Goal: Information Seeking & Learning: Learn about a topic

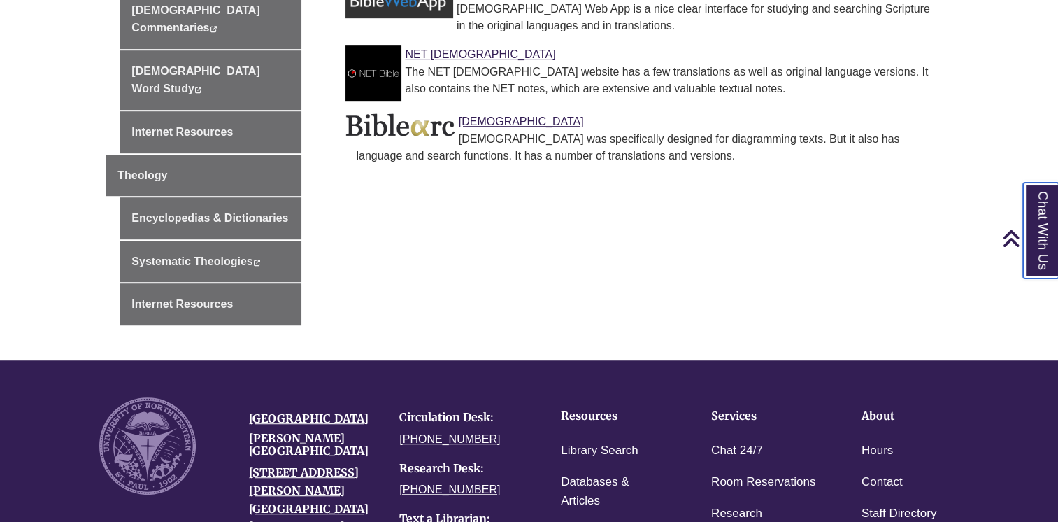
scroll to position [774, 0]
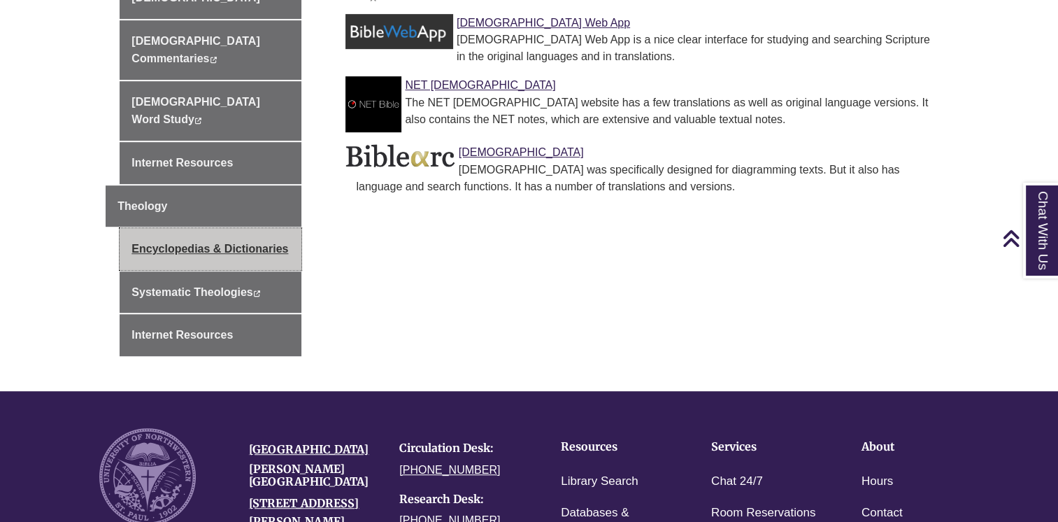
click at [199, 228] on link "Encyclopedias & Dictionaries" at bounding box center [211, 249] width 182 height 42
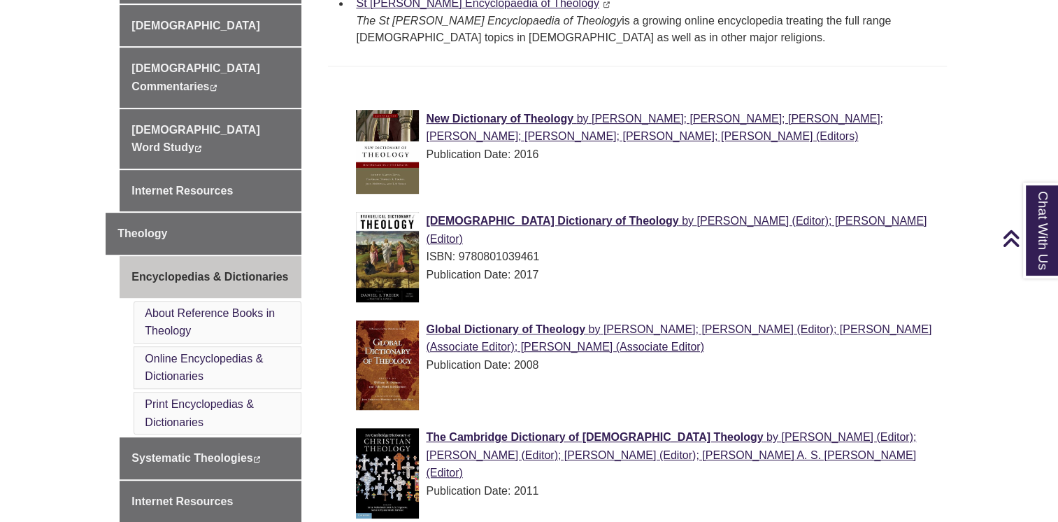
scroll to position [629, 0]
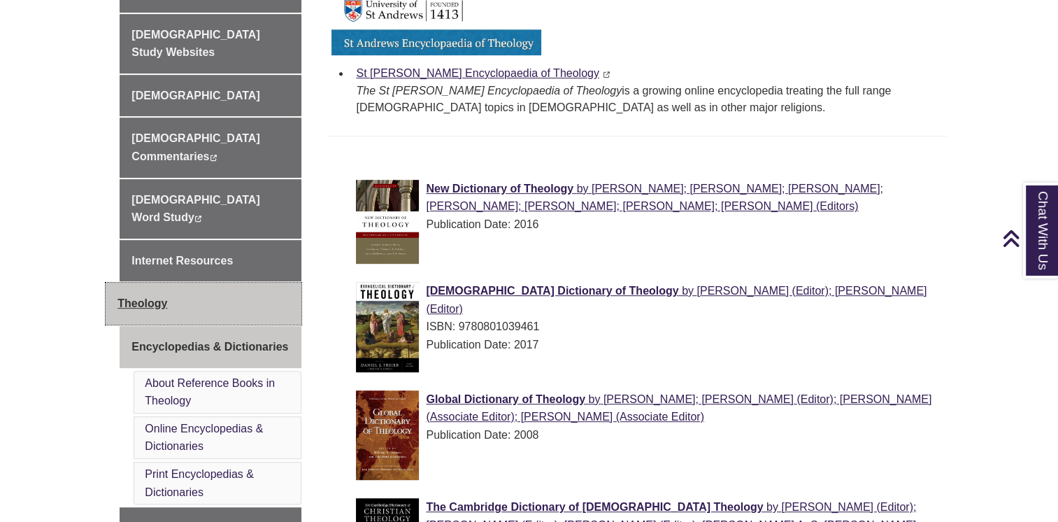
click at [240, 283] on link "Theology" at bounding box center [204, 304] width 196 height 42
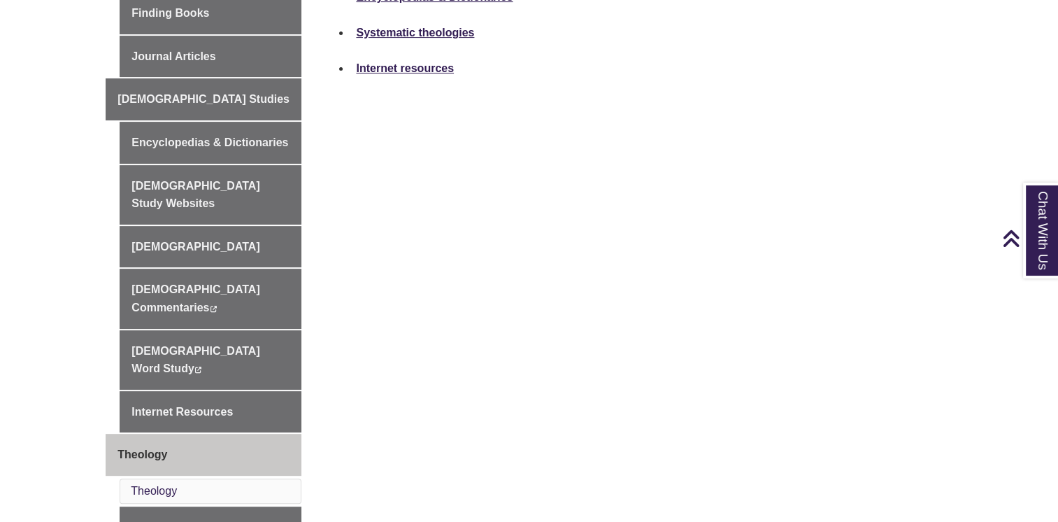
scroll to position [490, 0]
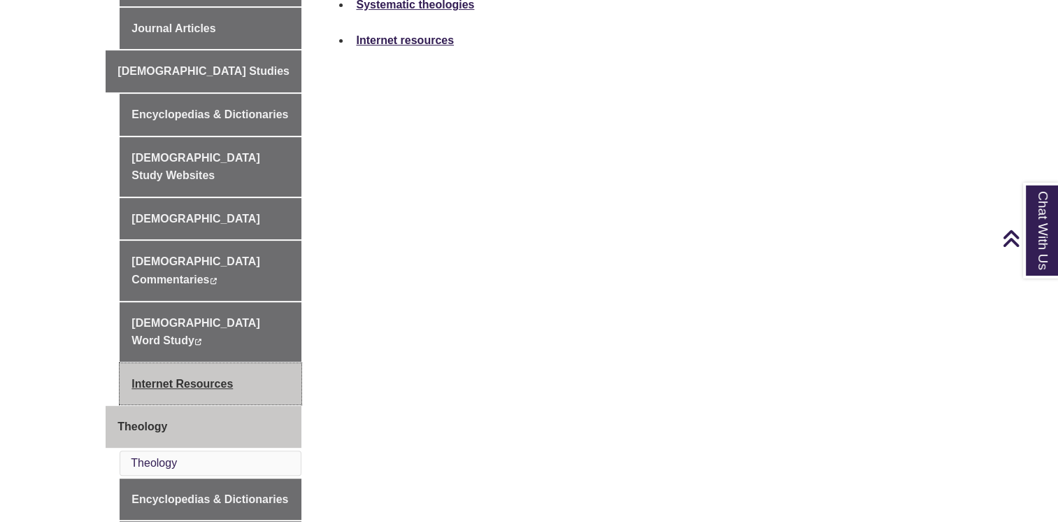
click at [182, 363] on link "Internet Resources" at bounding box center [211, 384] width 182 height 42
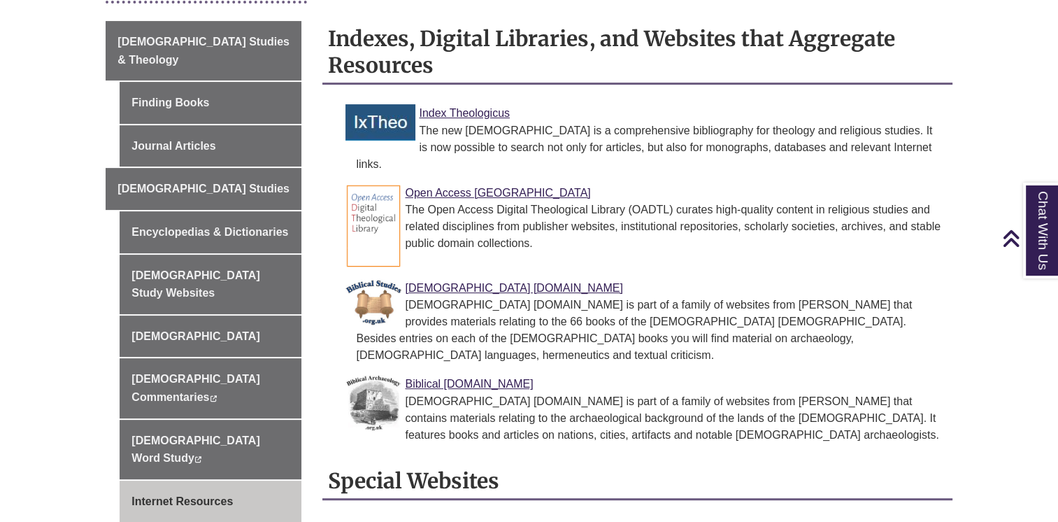
scroll to position [350, 0]
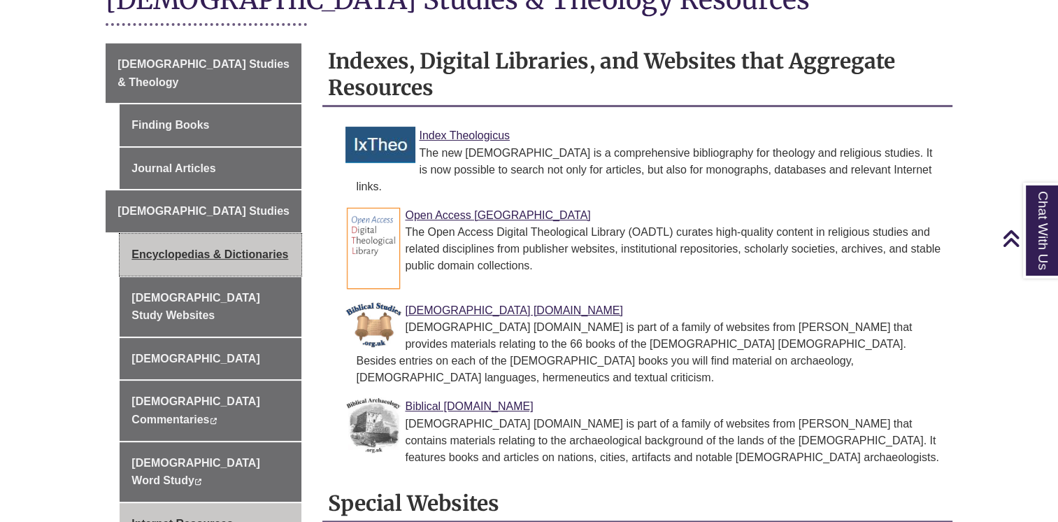
click at [211, 234] on link "Encyclopedias & Dictionaries" at bounding box center [211, 255] width 182 height 42
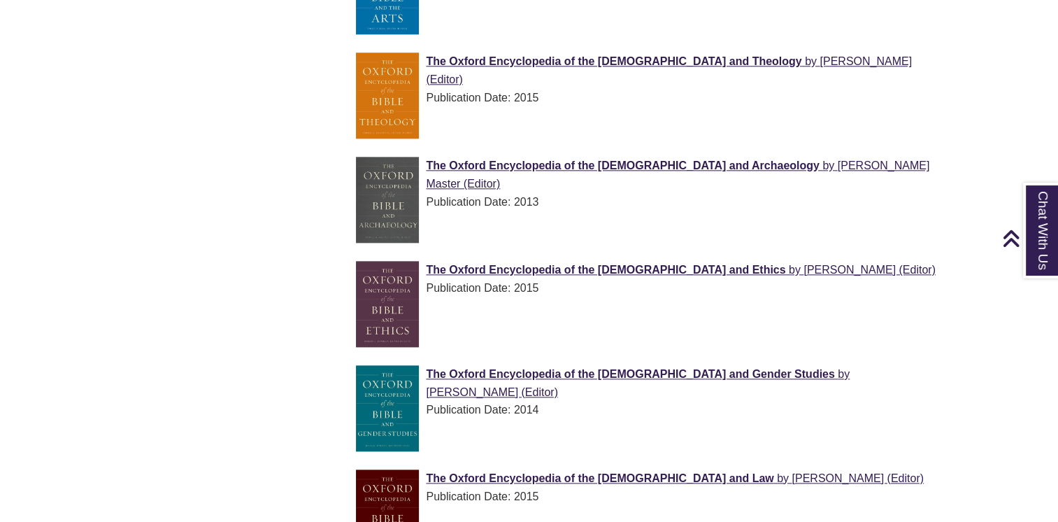
scroll to position [1594, 0]
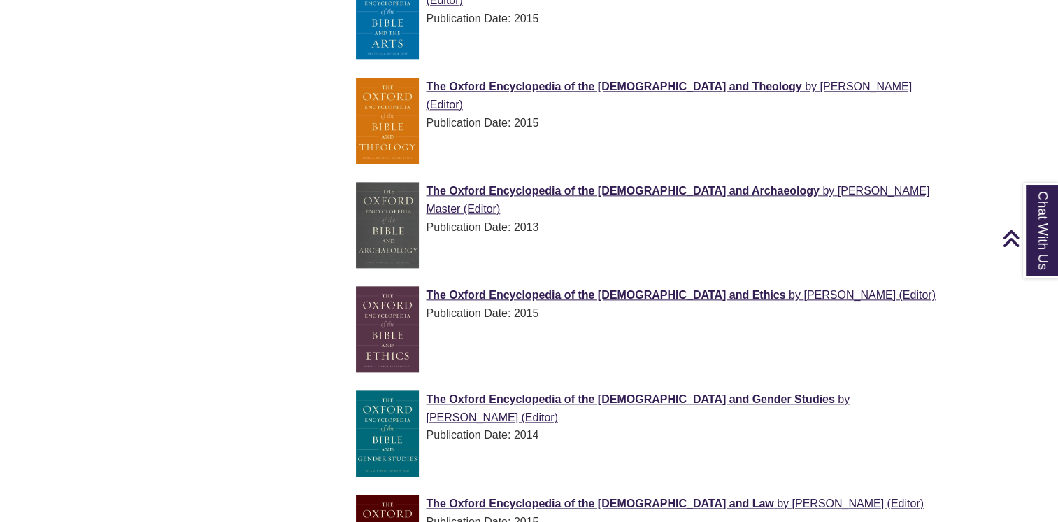
drag, startPoint x: 968, startPoint y: 162, endPoint x: 970, endPoint y: 137, distance: 24.6
click at [968, 162] on body "Skip to Main Content Library Hours: 12:00pm – 5:00pm Research Desk: 1:00pm – 4:…" at bounding box center [529, 59] width 1058 height 3306
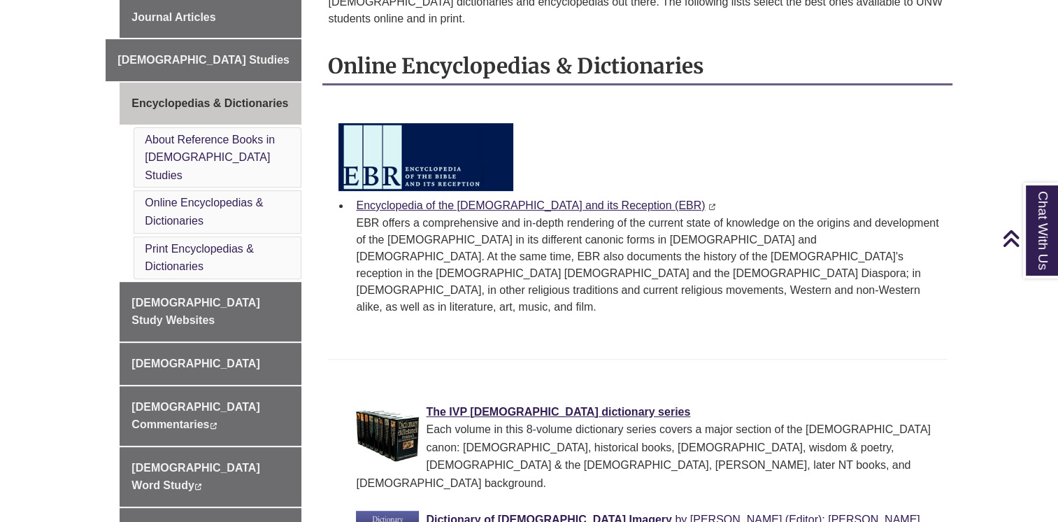
scroll to position [495, 0]
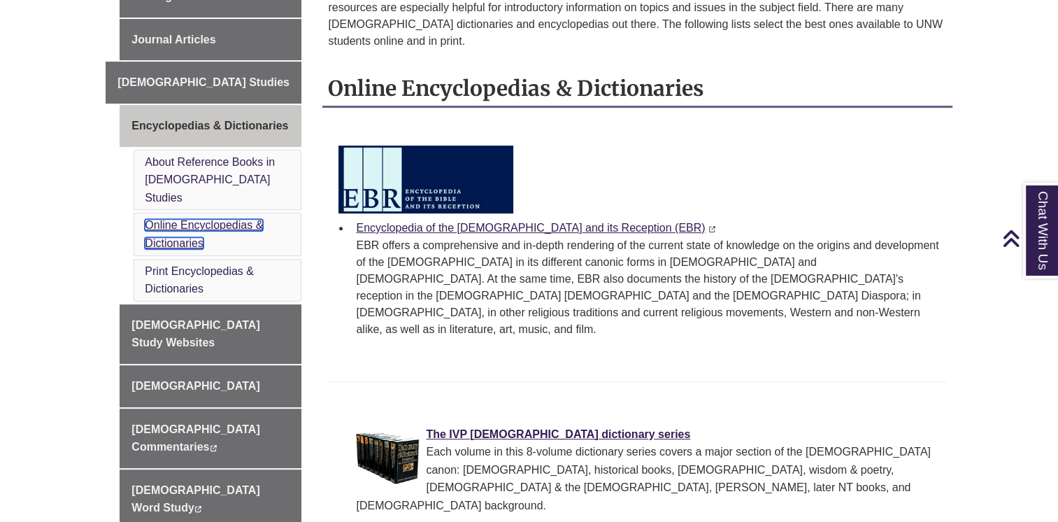
click at [191, 219] on link "Online Encyclopedias & Dictionaries" at bounding box center [204, 234] width 118 height 30
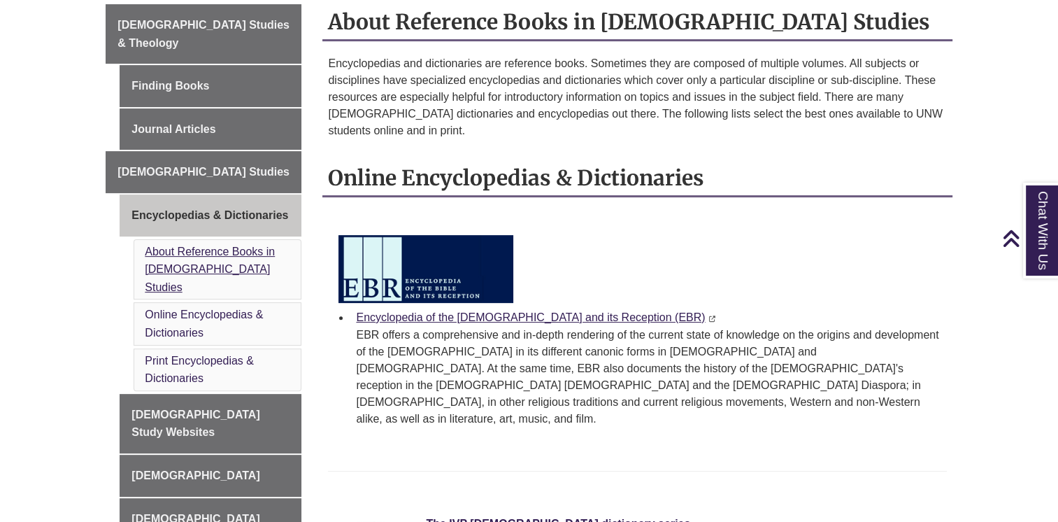
scroll to position [338, 0]
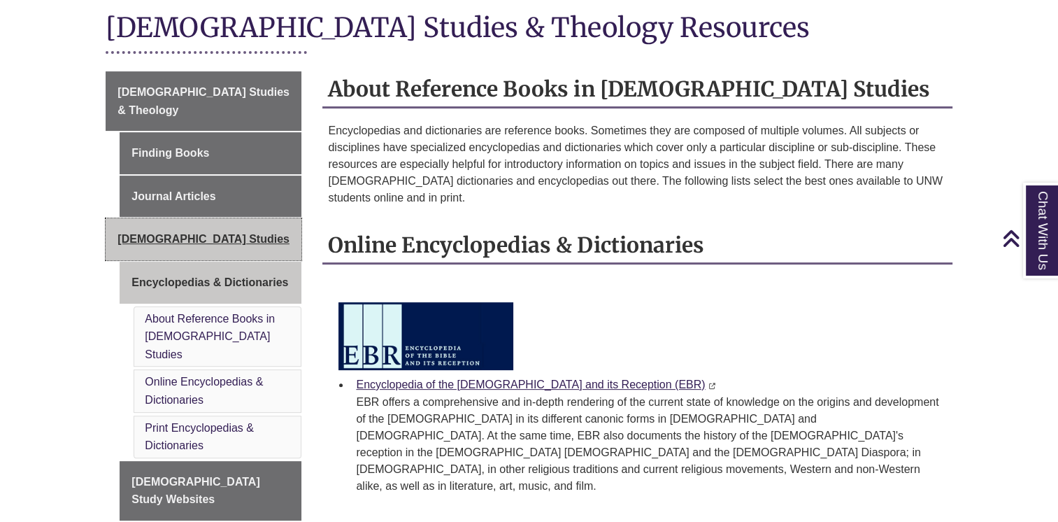
click at [132, 233] on span "[DEMOGRAPHIC_DATA] Studies" at bounding box center [203, 239] width 172 height 12
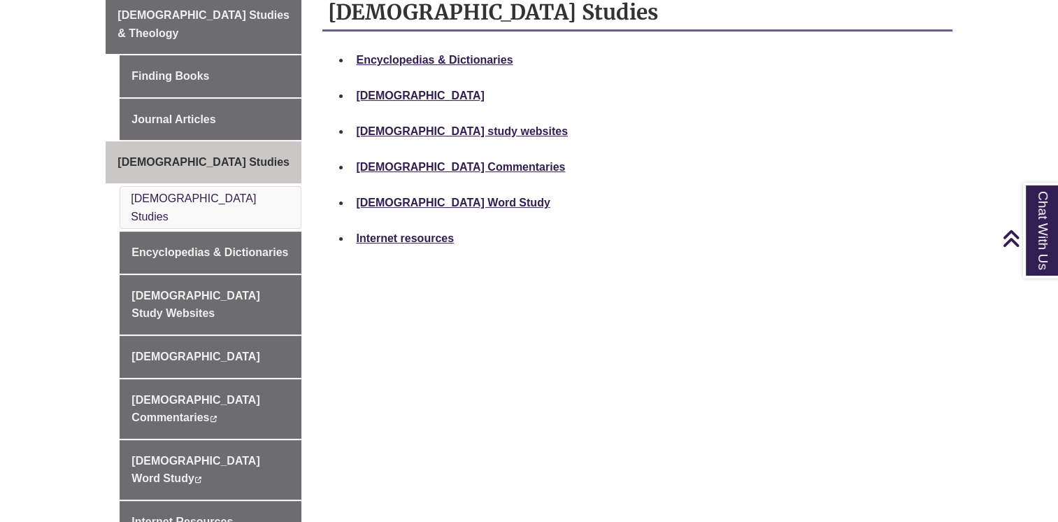
scroll to position [420, 0]
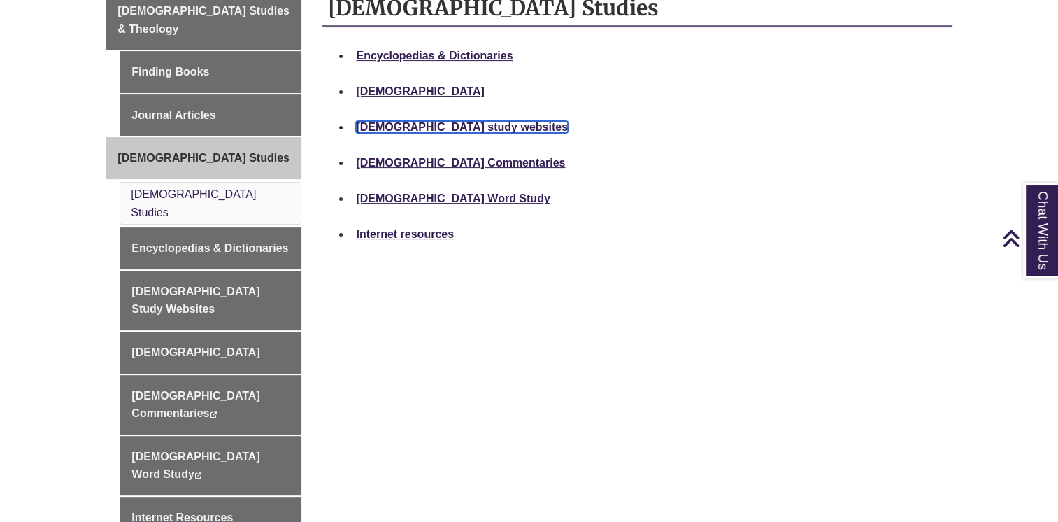
click at [420, 121] on strong "Bible study websites" at bounding box center [462, 127] width 212 height 12
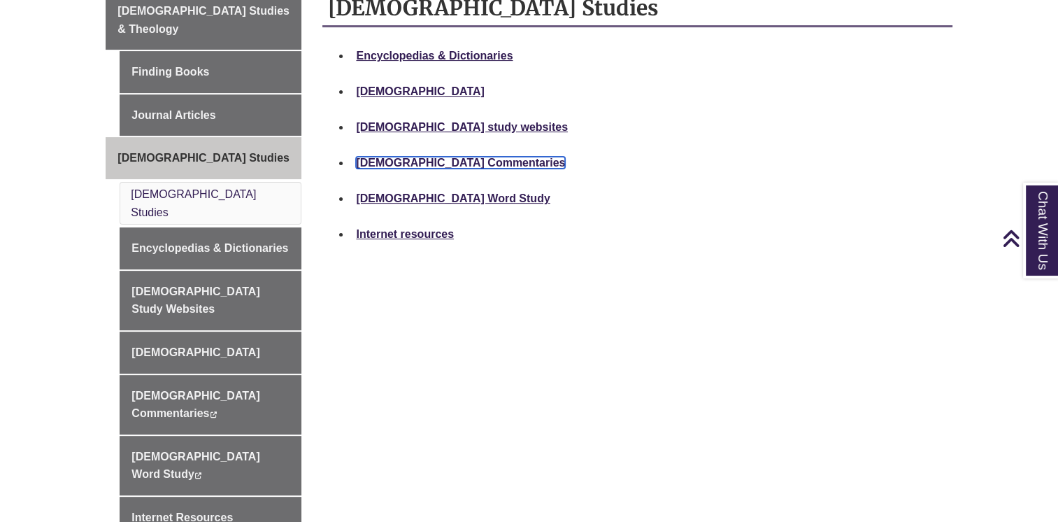
click at [408, 157] on strong "[DEMOGRAPHIC_DATA] Commentaries" at bounding box center [460, 163] width 209 height 12
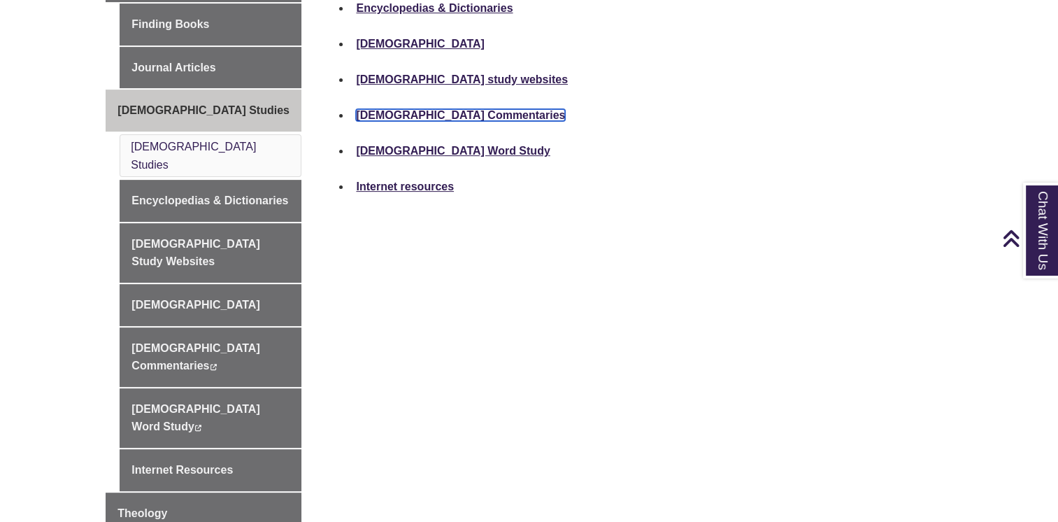
scroll to position [490, 0]
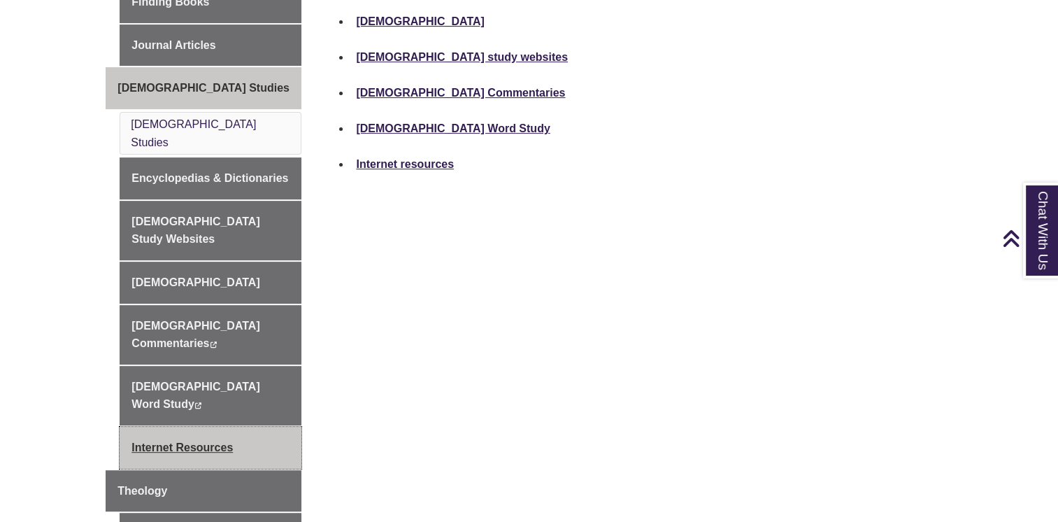
click at [187, 427] on link "Internet Resources" at bounding box center [211, 448] width 182 height 42
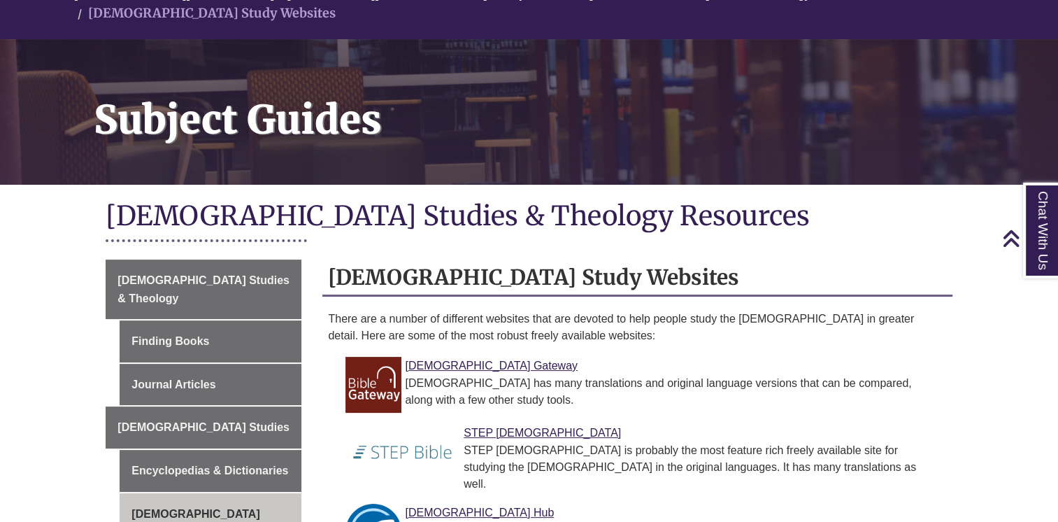
scroll to position [140, 0]
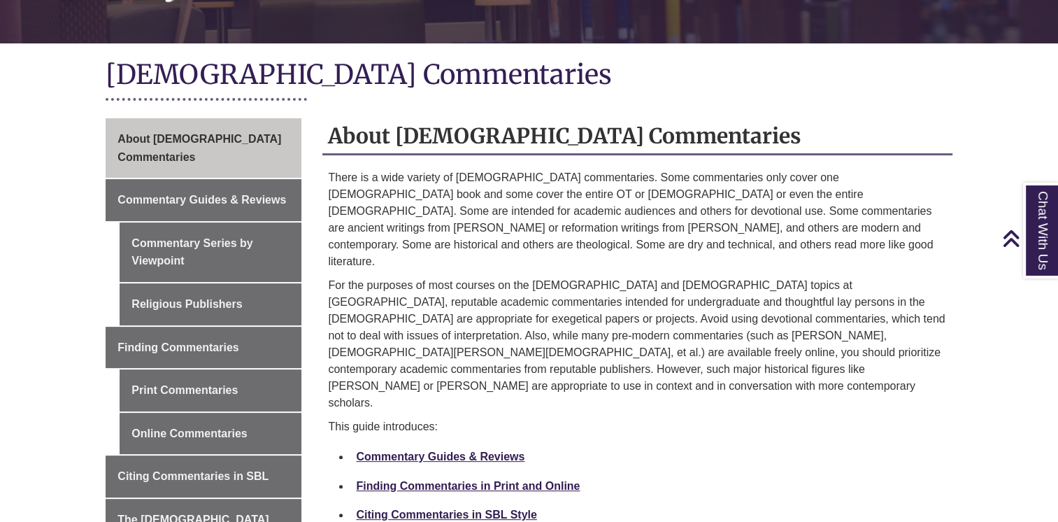
scroll to position [280, 0]
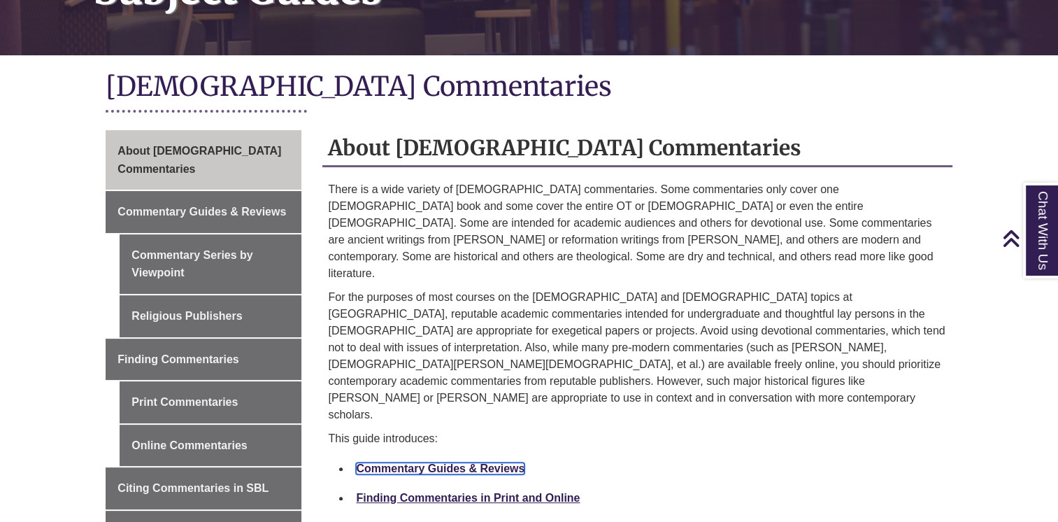
click at [434, 462] on link "Commentary Guides & Reviews" at bounding box center [440, 468] width 169 height 12
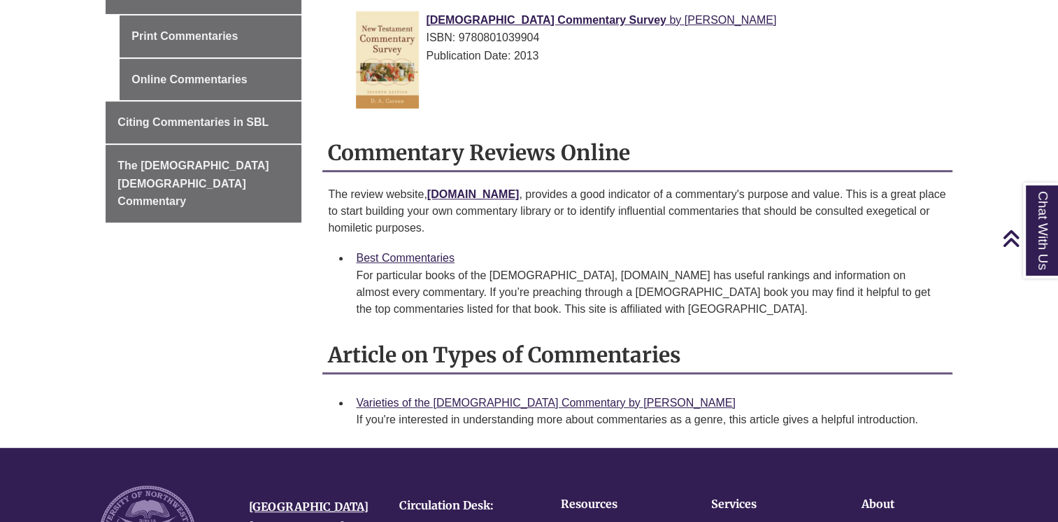
scroll to position [629, 0]
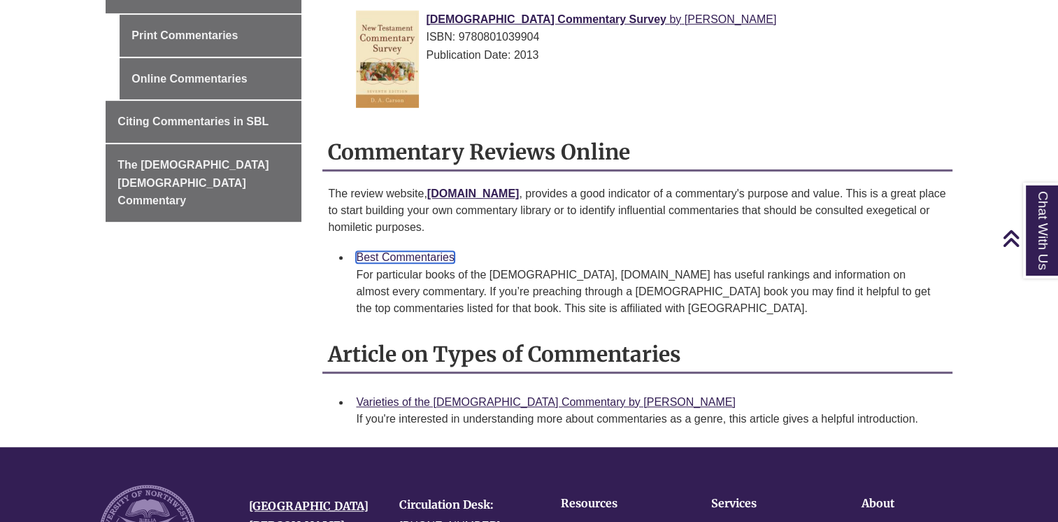
click at [383, 259] on link "Best Commentaries" at bounding box center [405, 257] width 99 height 12
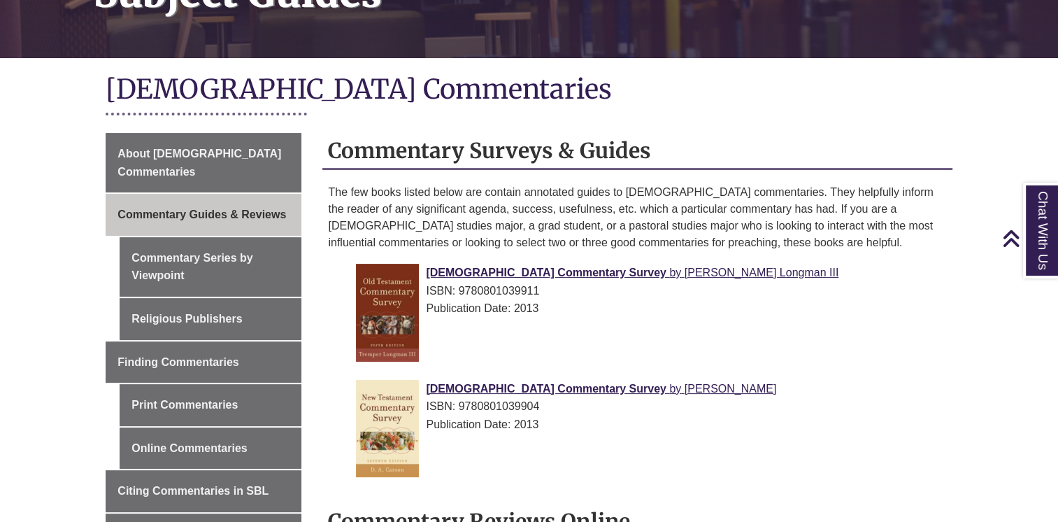
scroll to position [210, 0]
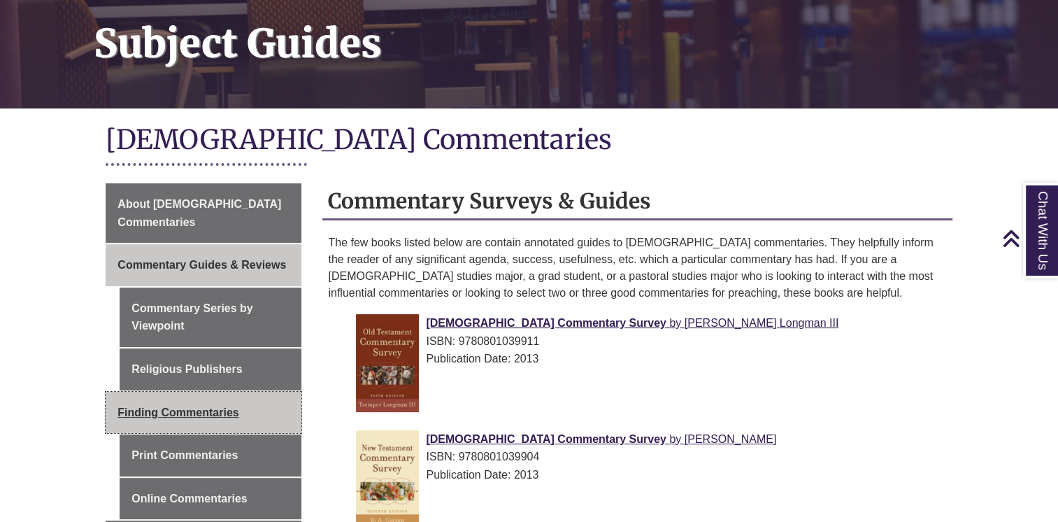
click at [182, 406] on span "Finding Commentaries" at bounding box center [177, 412] width 121 height 12
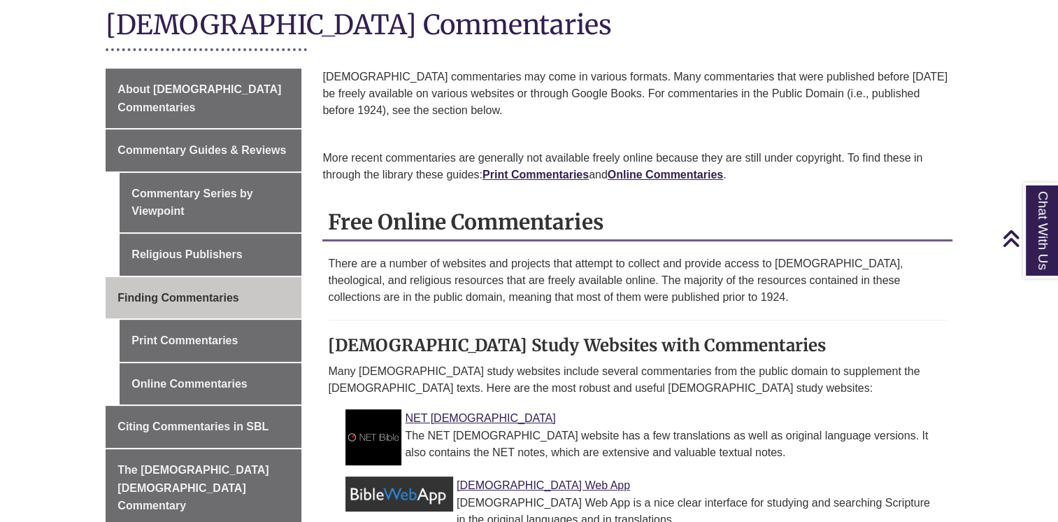
scroll to position [350, 0]
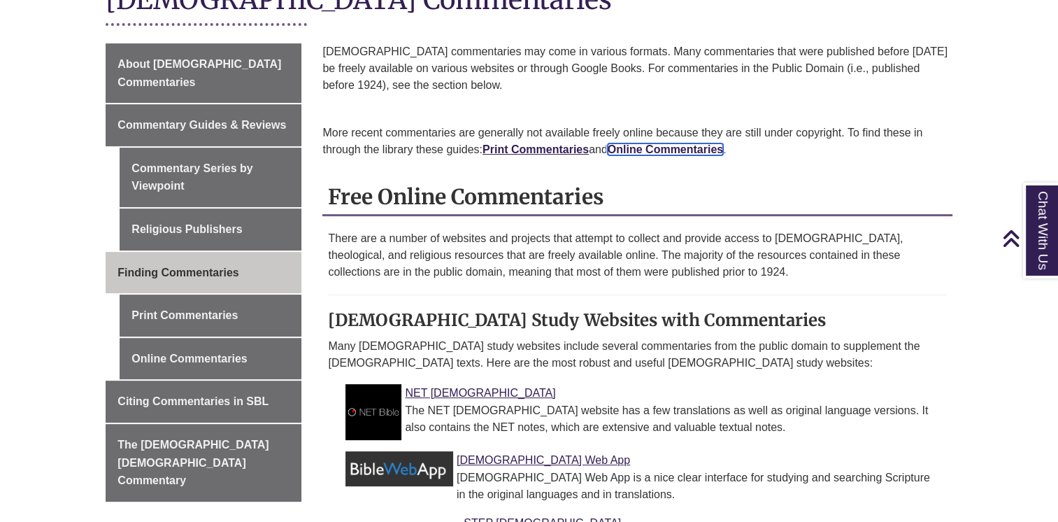
click at [677, 151] on strong "Online Commentaries" at bounding box center [665, 149] width 115 height 12
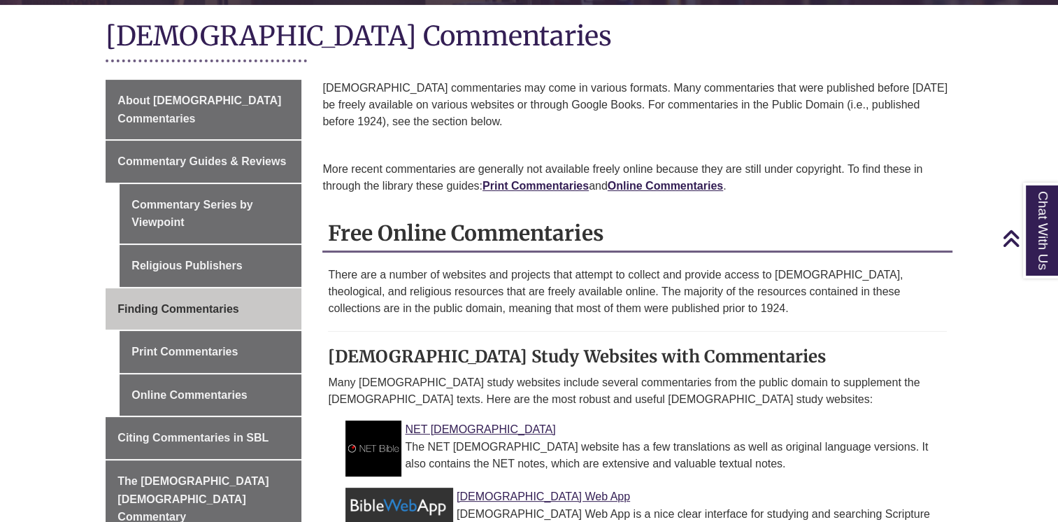
scroll to position [280, 0]
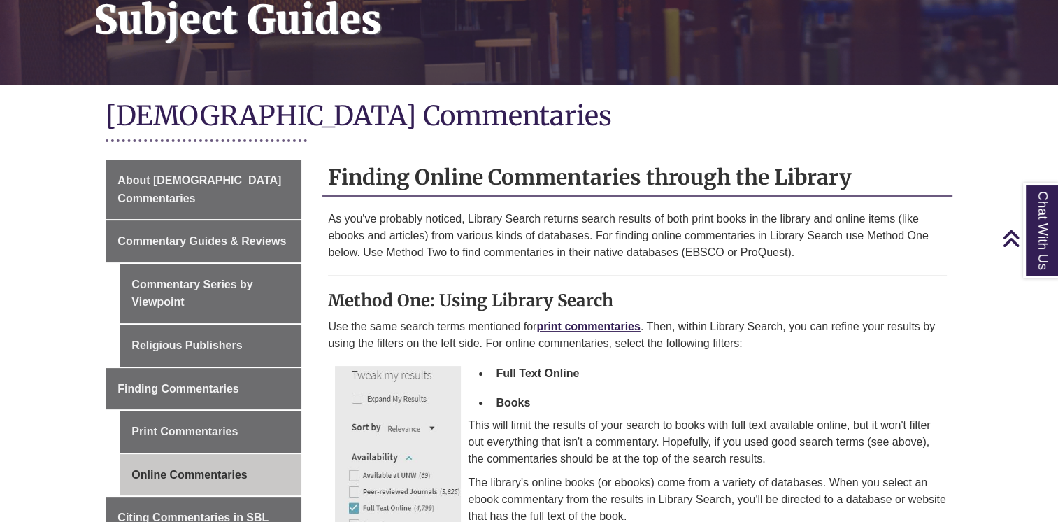
scroll to position [210, 0]
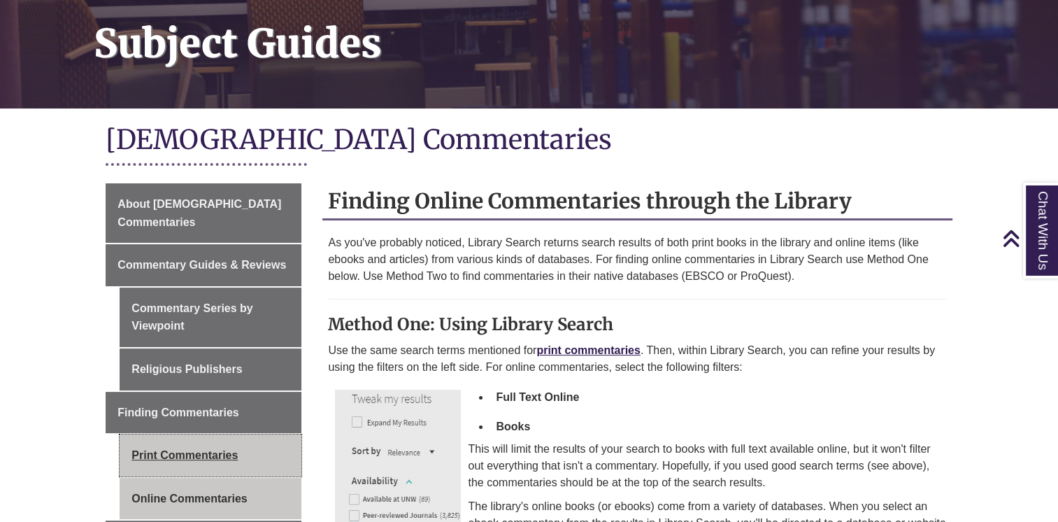
click at [196, 434] on link "Print Commentaries" at bounding box center [211, 455] width 182 height 42
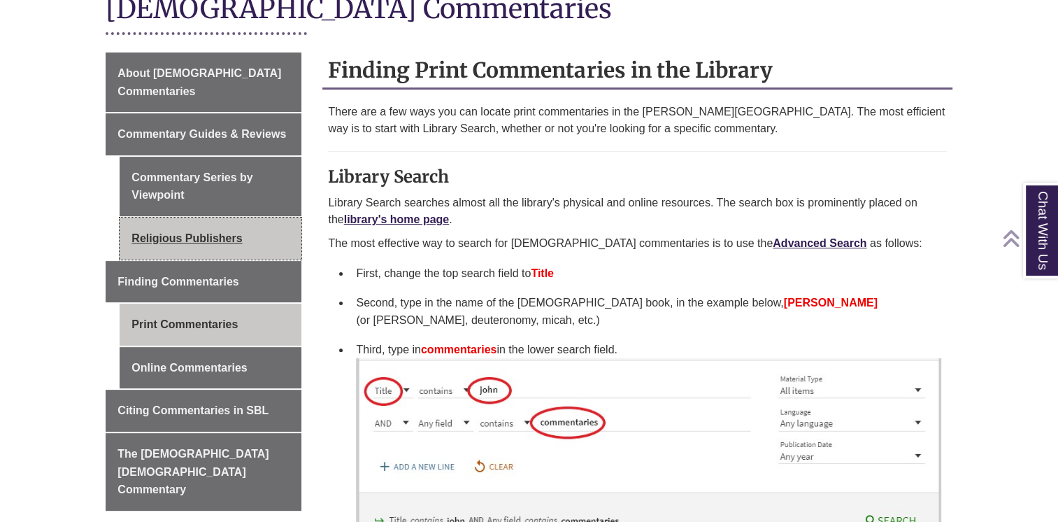
scroll to position [350, 0]
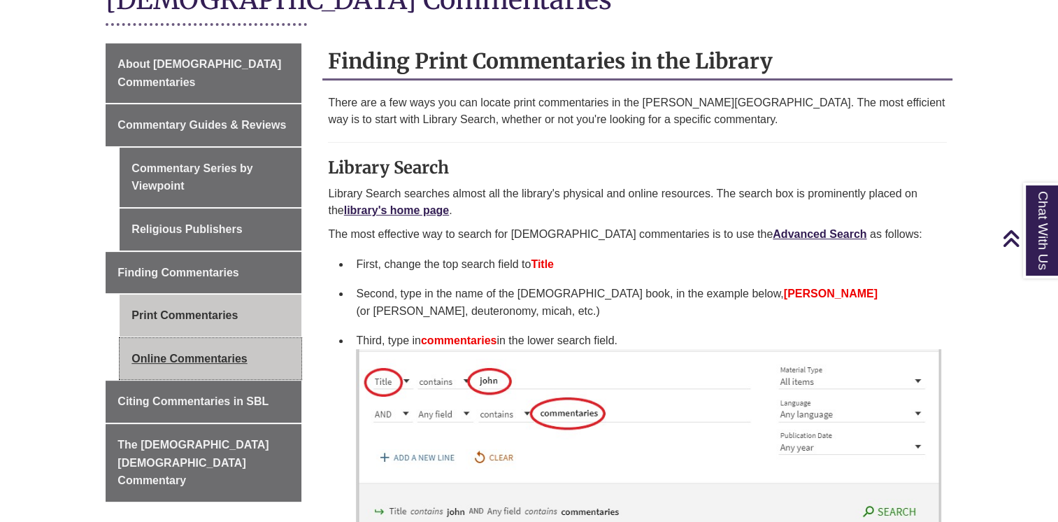
click at [157, 338] on link "Online Commentaries" at bounding box center [211, 359] width 182 height 42
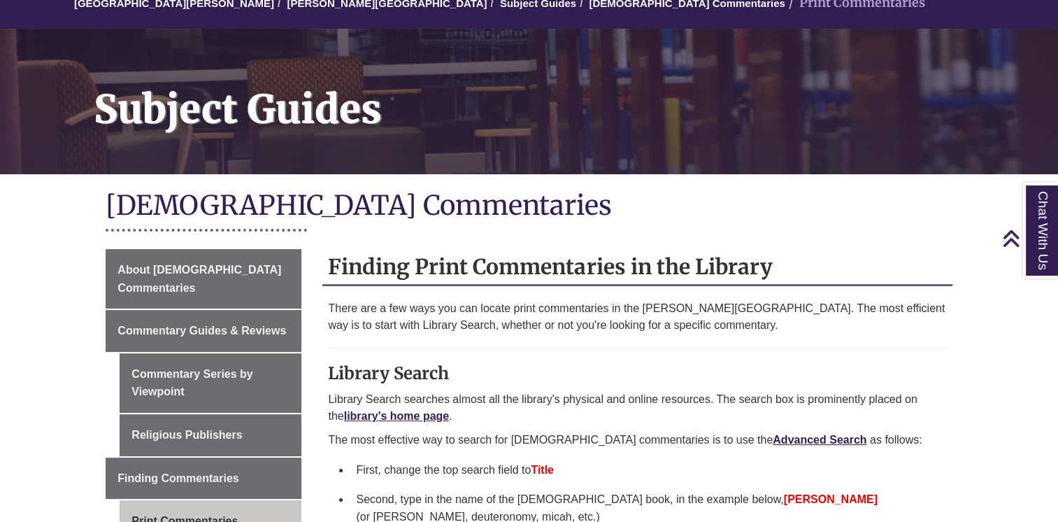
scroll to position [140, 0]
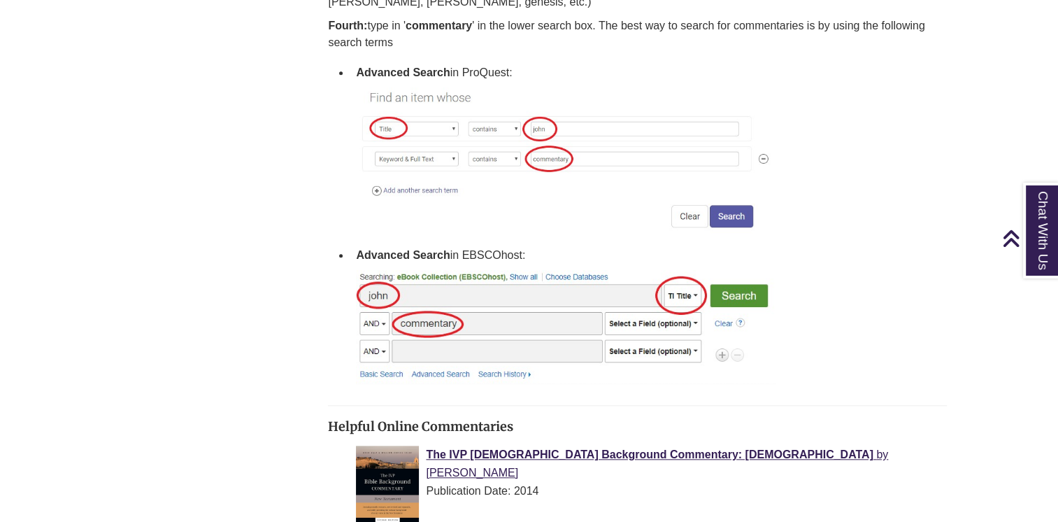
scroll to position [1259, 0]
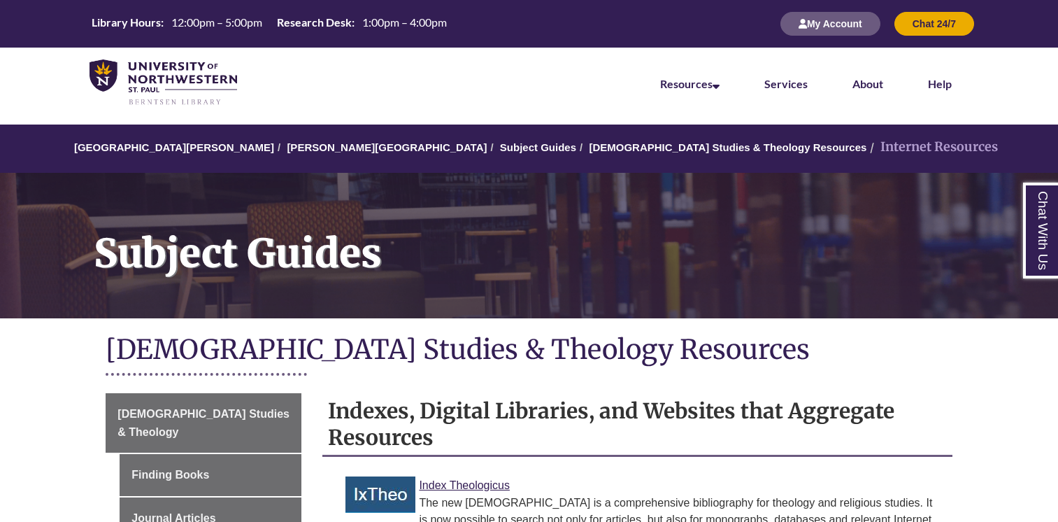
scroll to position [350, 0]
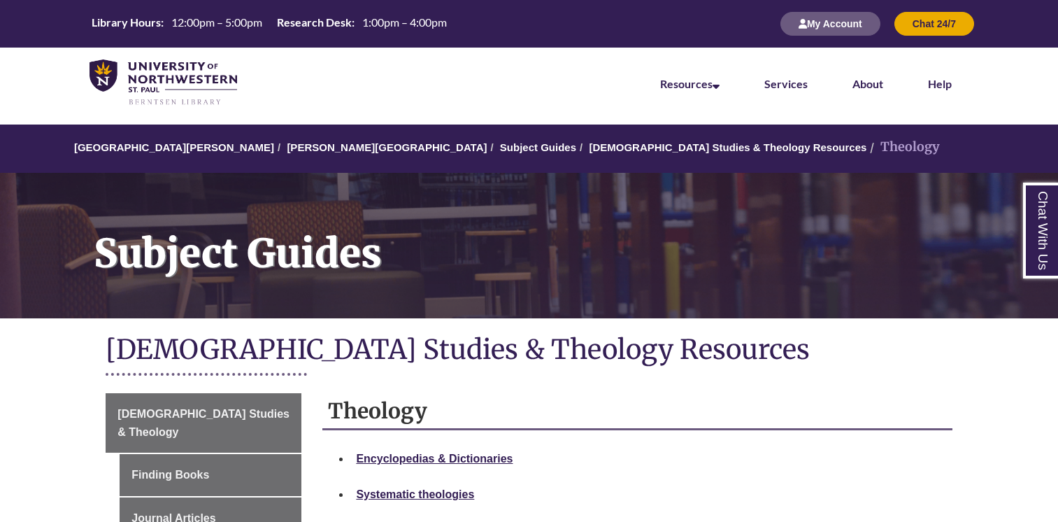
scroll to position [490, 0]
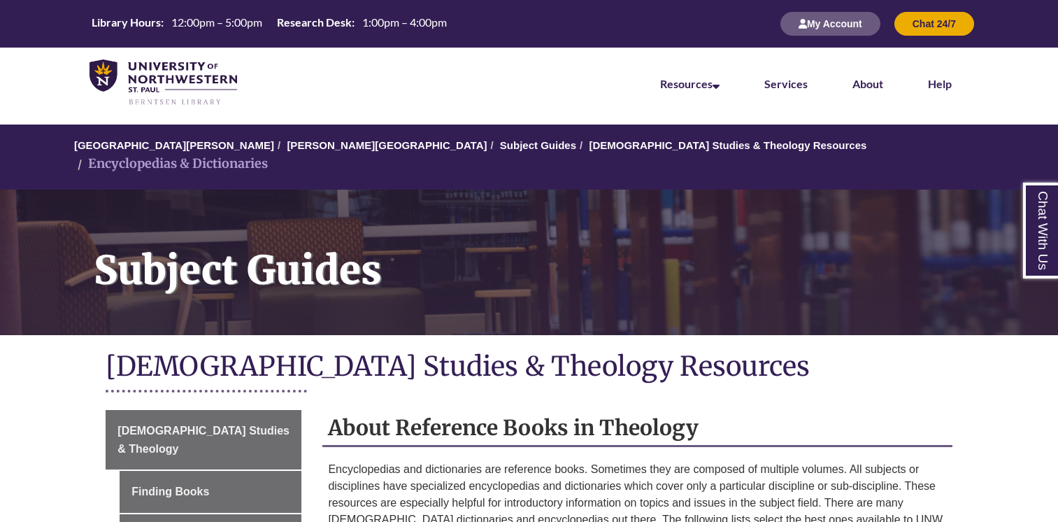
scroll to position [629, 0]
